Goal: Information Seeking & Learning: Find specific fact

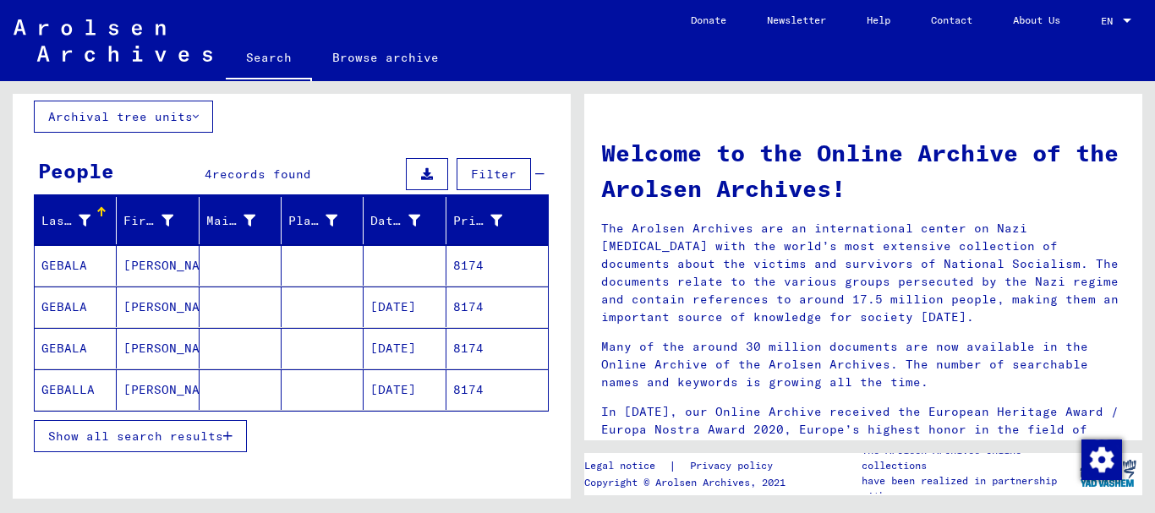
scroll to position [99, 0]
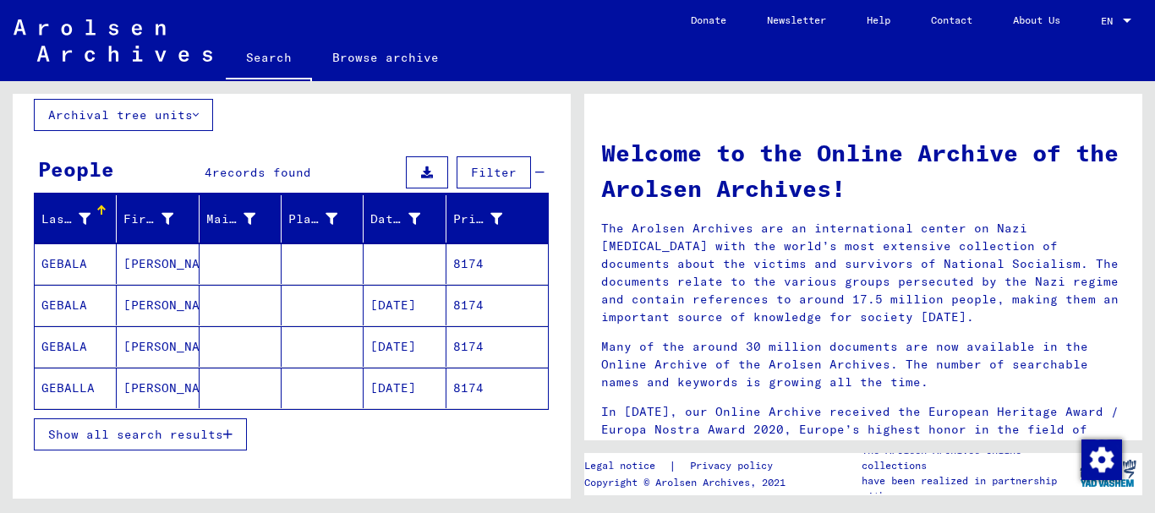
click at [392, 376] on mat-cell "[DATE]" at bounding box center [405, 388] width 82 height 41
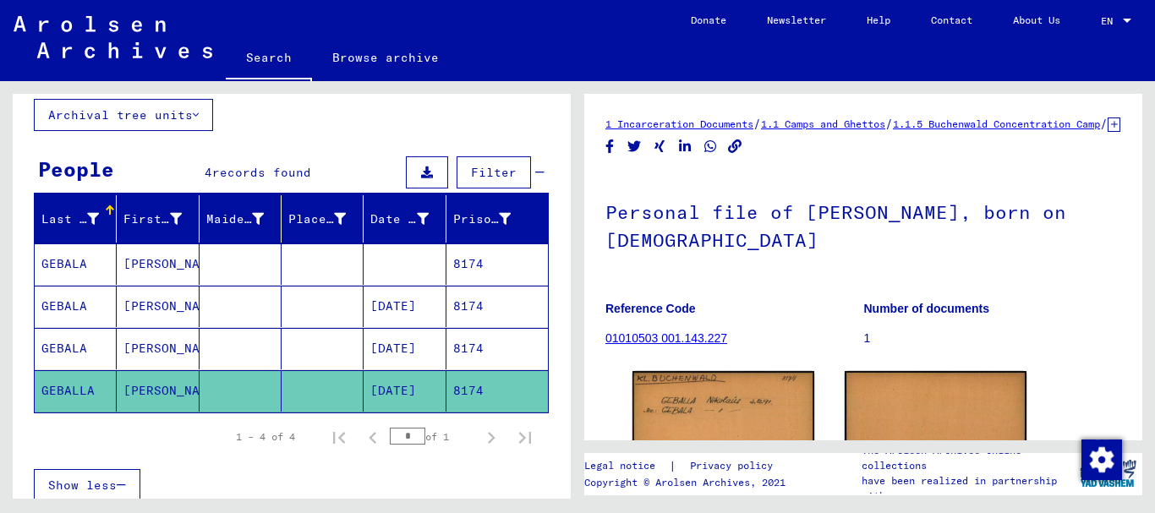
click at [390, 338] on mat-cell "[DATE]" at bounding box center [405, 348] width 82 height 41
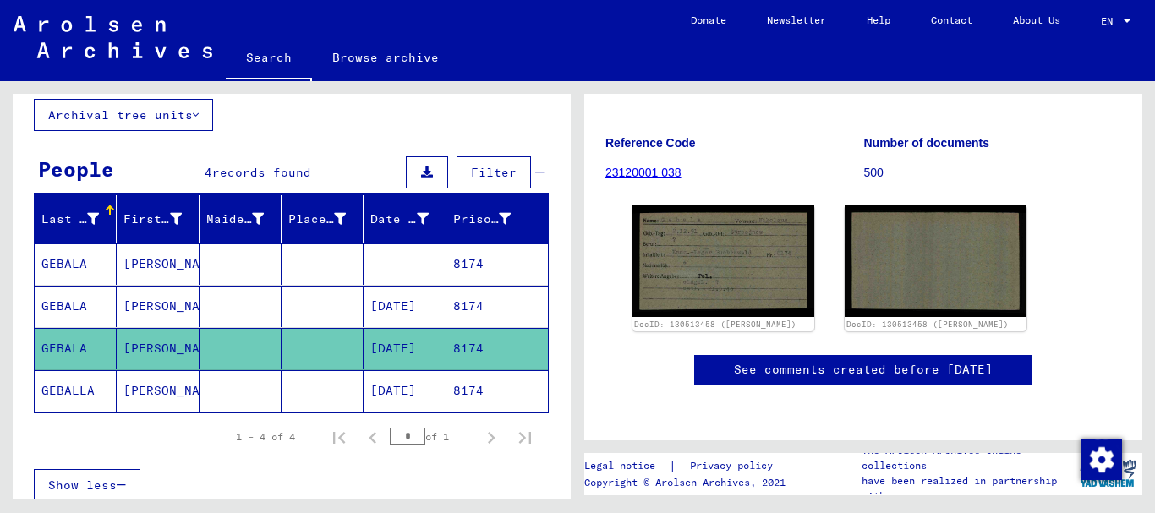
scroll to position [200, 0]
click at [461, 309] on mat-cell "8174" at bounding box center [497, 306] width 101 height 41
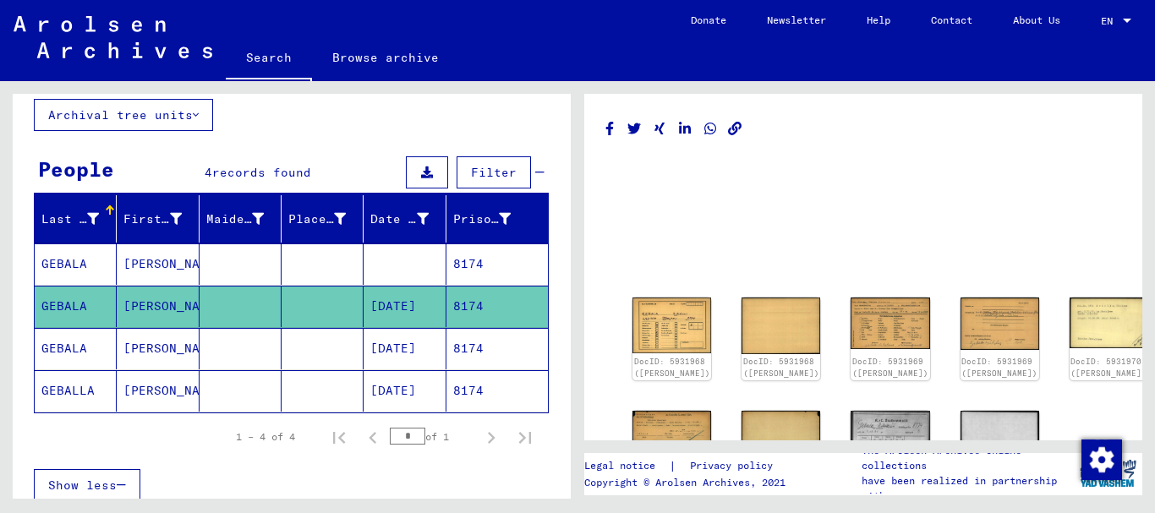
click at [735, 131] on icon "Copy link" at bounding box center [736, 129] width 18 height 14
click at [657, 358] on link "DocID: 5931968 ([PERSON_NAME])" at bounding box center [672, 369] width 80 height 22
